Goal: Task Accomplishment & Management: Complete application form

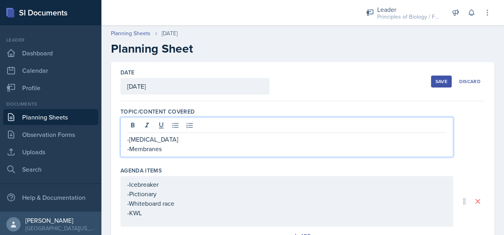
click at [433, 78] on button "Save" at bounding box center [441, 82] width 21 height 12
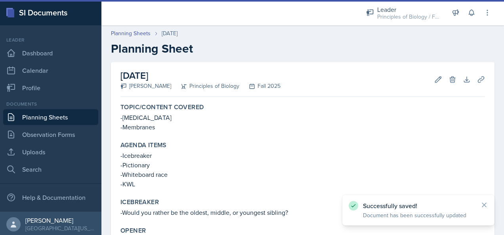
scroll to position [151, 0]
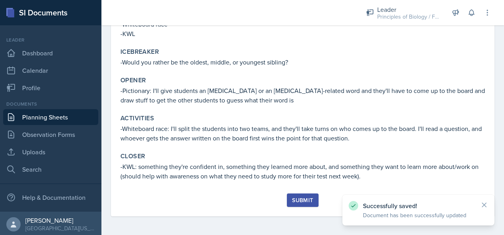
click at [296, 195] on button "Submit" at bounding box center [302, 200] width 31 height 13
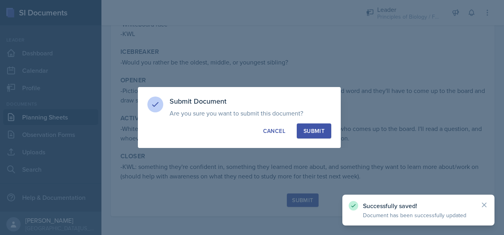
click at [311, 126] on button "Submit" at bounding box center [314, 131] width 34 height 15
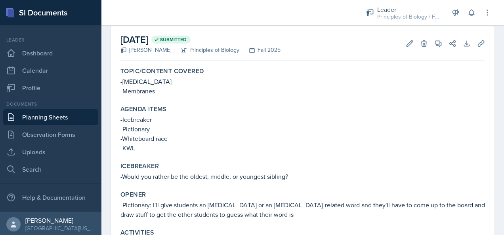
scroll to position [38, 0]
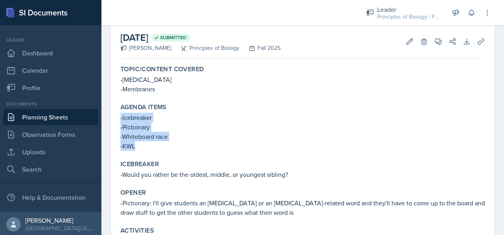
drag, startPoint x: 135, startPoint y: 147, endPoint x: 116, endPoint y: 120, distance: 33.3
click at [116, 120] on div "[DATE] Submitted [PERSON_NAME] Principles of Biology Fall 2025 Edit Delete View…" at bounding box center [302, 165] width 383 height 282
copy div "-Icebreaker -Pictionary -Whiteboard race -KWL"
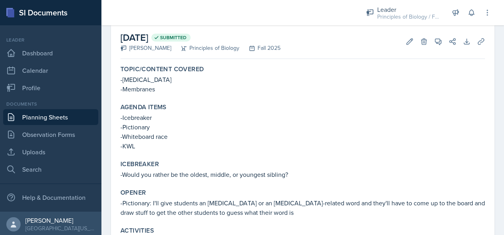
click at [213, 103] on div "Agenda items" at bounding box center [302, 107] width 364 height 8
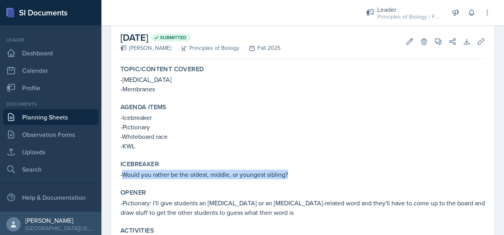
drag, startPoint x: 289, startPoint y: 174, endPoint x: 123, endPoint y: 179, distance: 166.0
click at [123, 179] on div "Icebreaker -Would you rather be the oldest, middle, or youngest sibling?" at bounding box center [302, 169] width 371 height 25
copy p "Would you rather be the oldest, middle, or youngest sibling?"
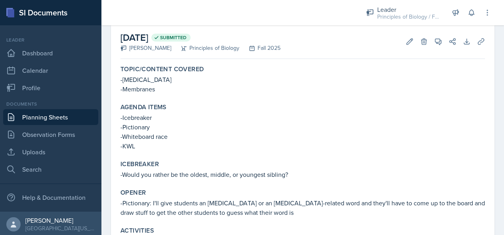
click at [274, 120] on p "-Icebreaker" at bounding box center [302, 118] width 364 height 10
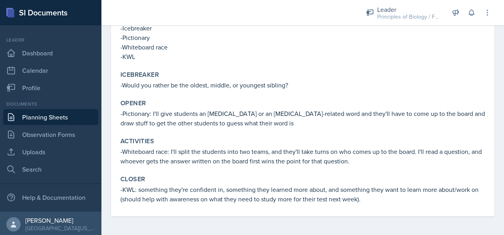
scroll to position [0, 0]
